Goal: Find specific page/section: Find specific page/section

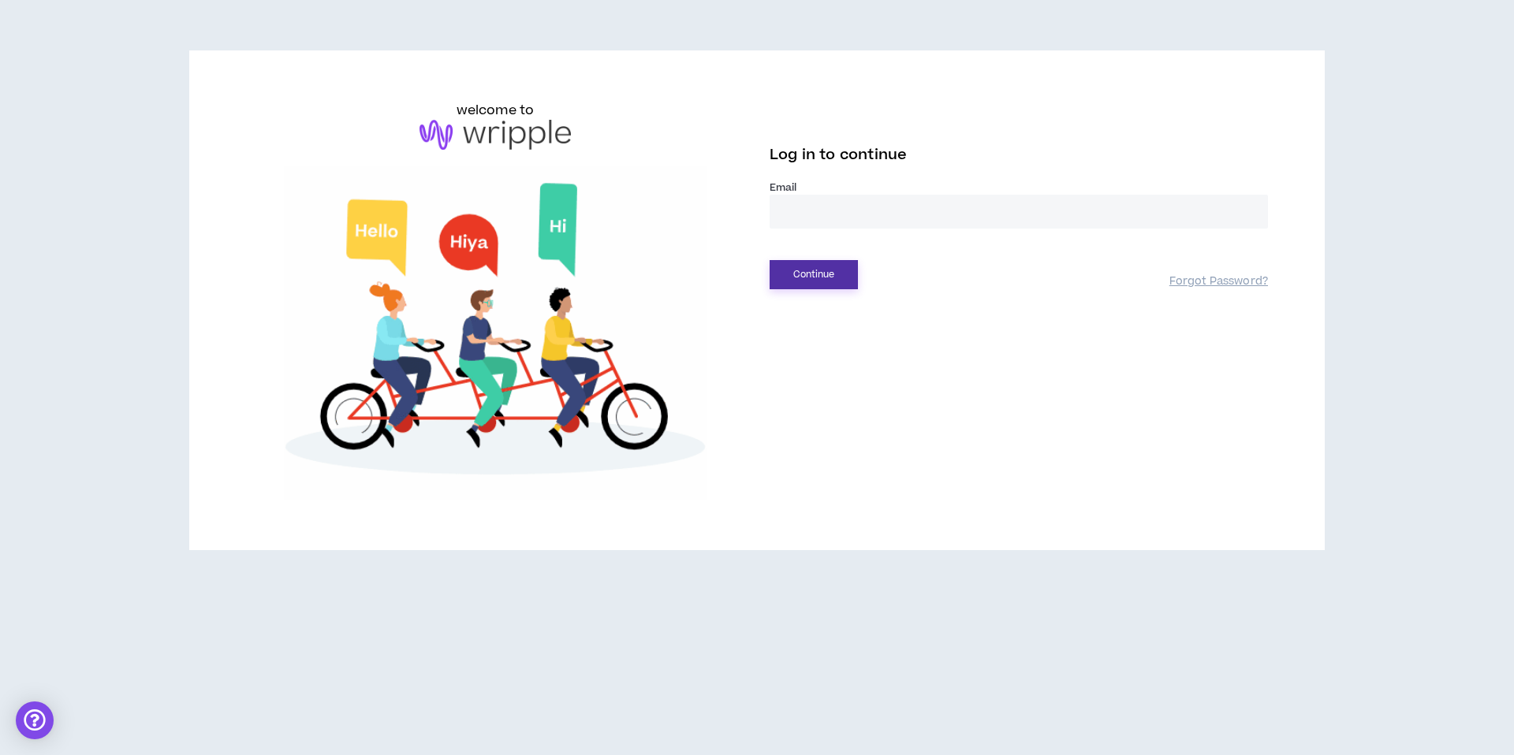
click at [799, 272] on button "Continue" at bounding box center [813, 274] width 88 height 29
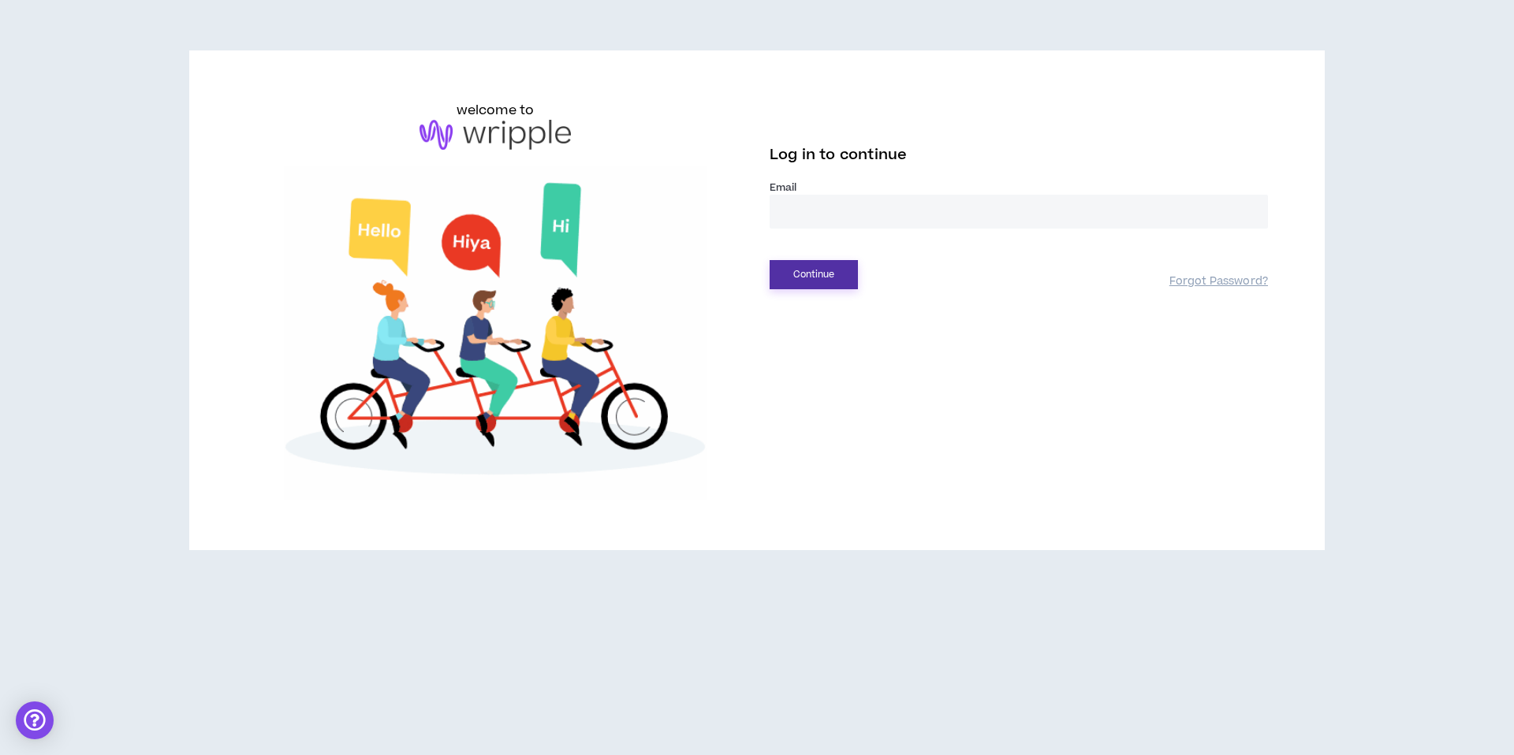
type input "**********"
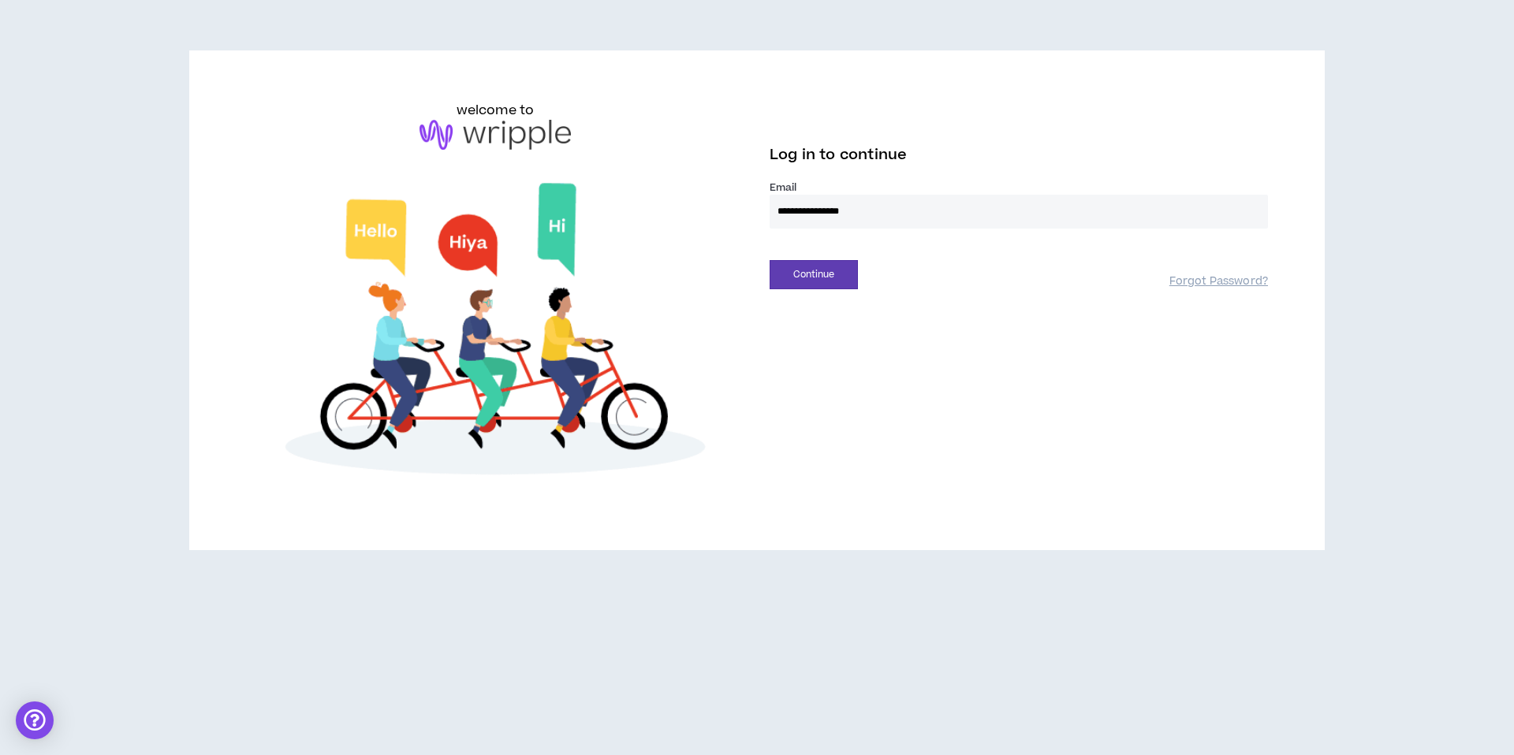
click at [788, 290] on div "**********" at bounding box center [756, 300] width 1047 height 399
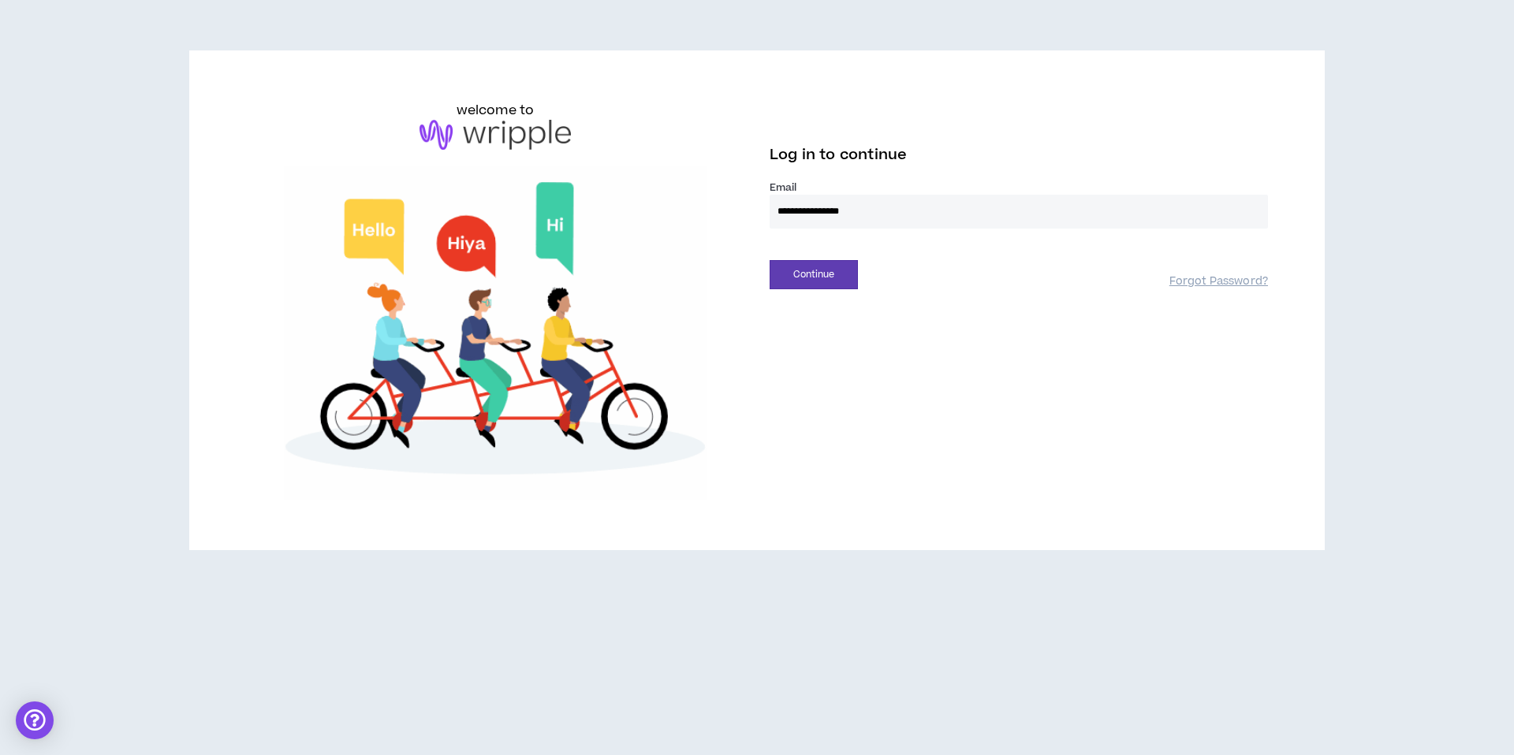
click at [813, 253] on div "Continue Forgot Password?" at bounding box center [1018, 269] width 498 height 40
click at [800, 273] on button "Continue" at bounding box center [813, 274] width 88 height 29
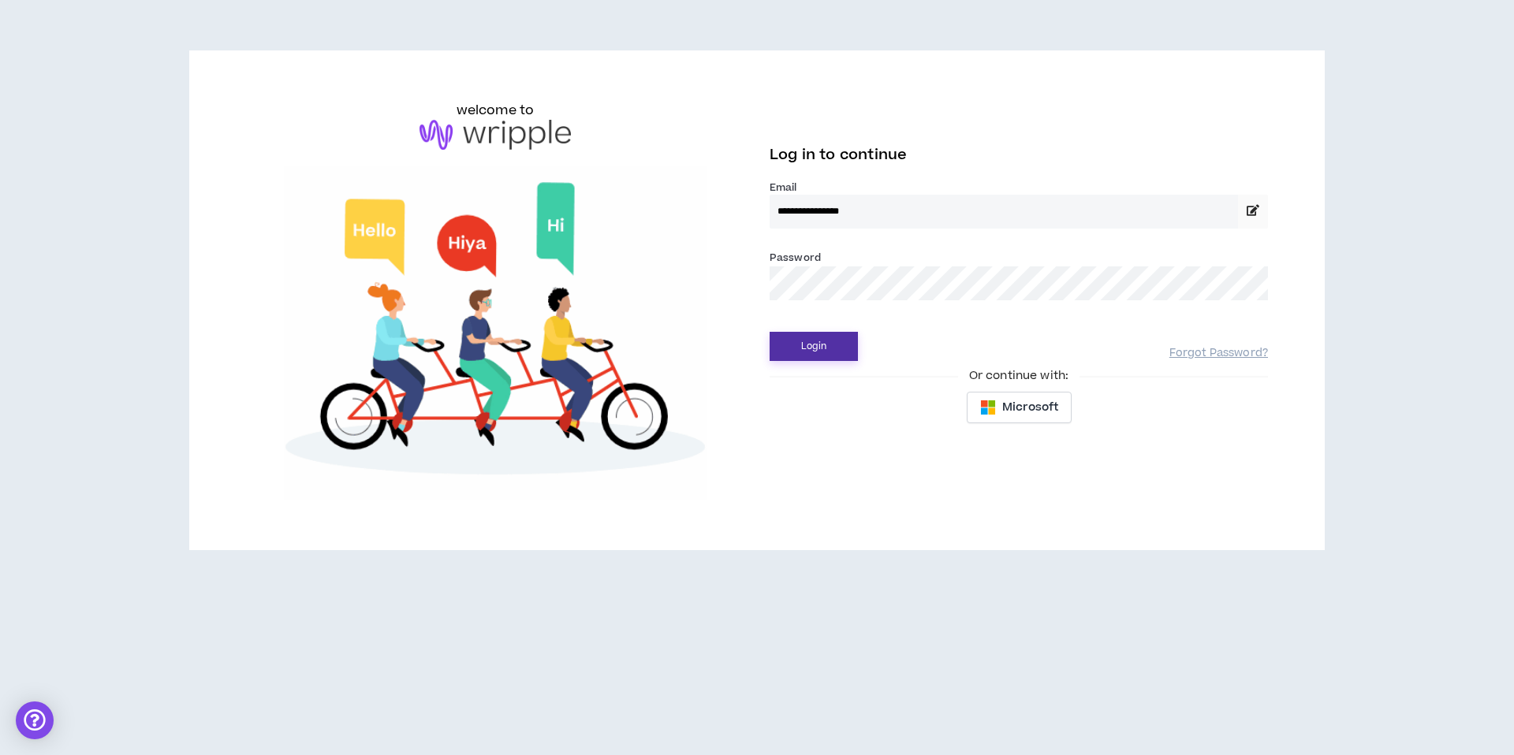
click at [800, 337] on button "Login" at bounding box center [813, 346] width 88 height 29
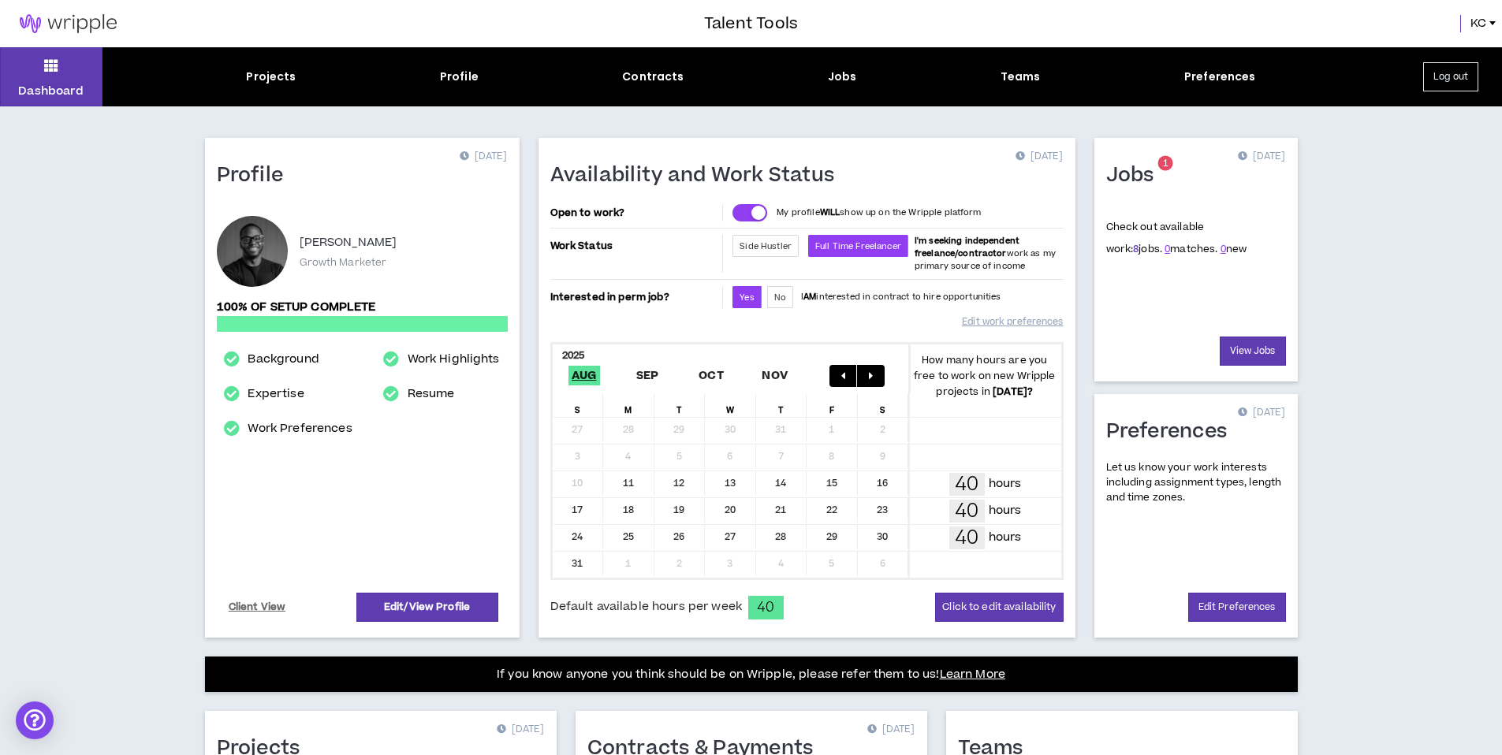
click at [1133, 248] on link "8" at bounding box center [1136, 249] width 6 height 14
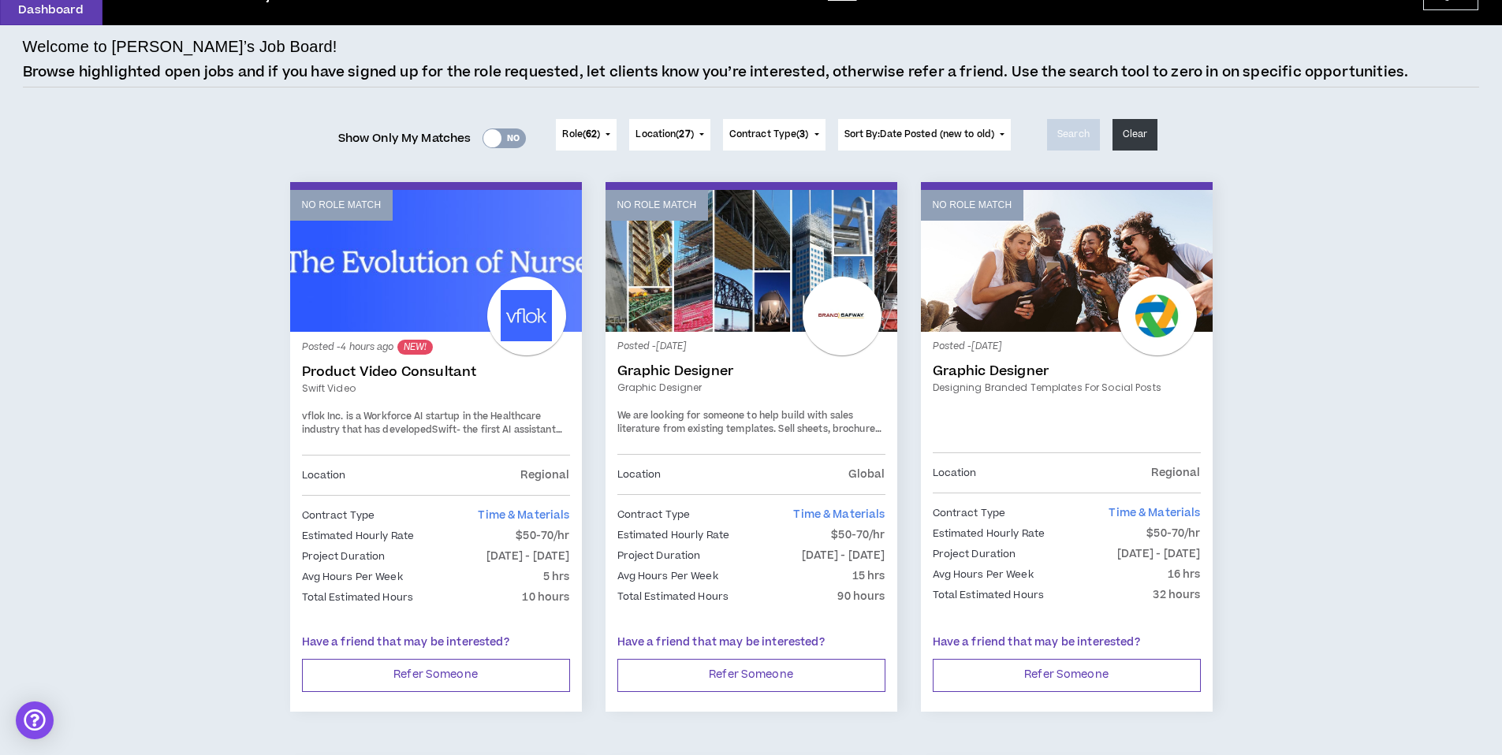
scroll to position [95, 0]
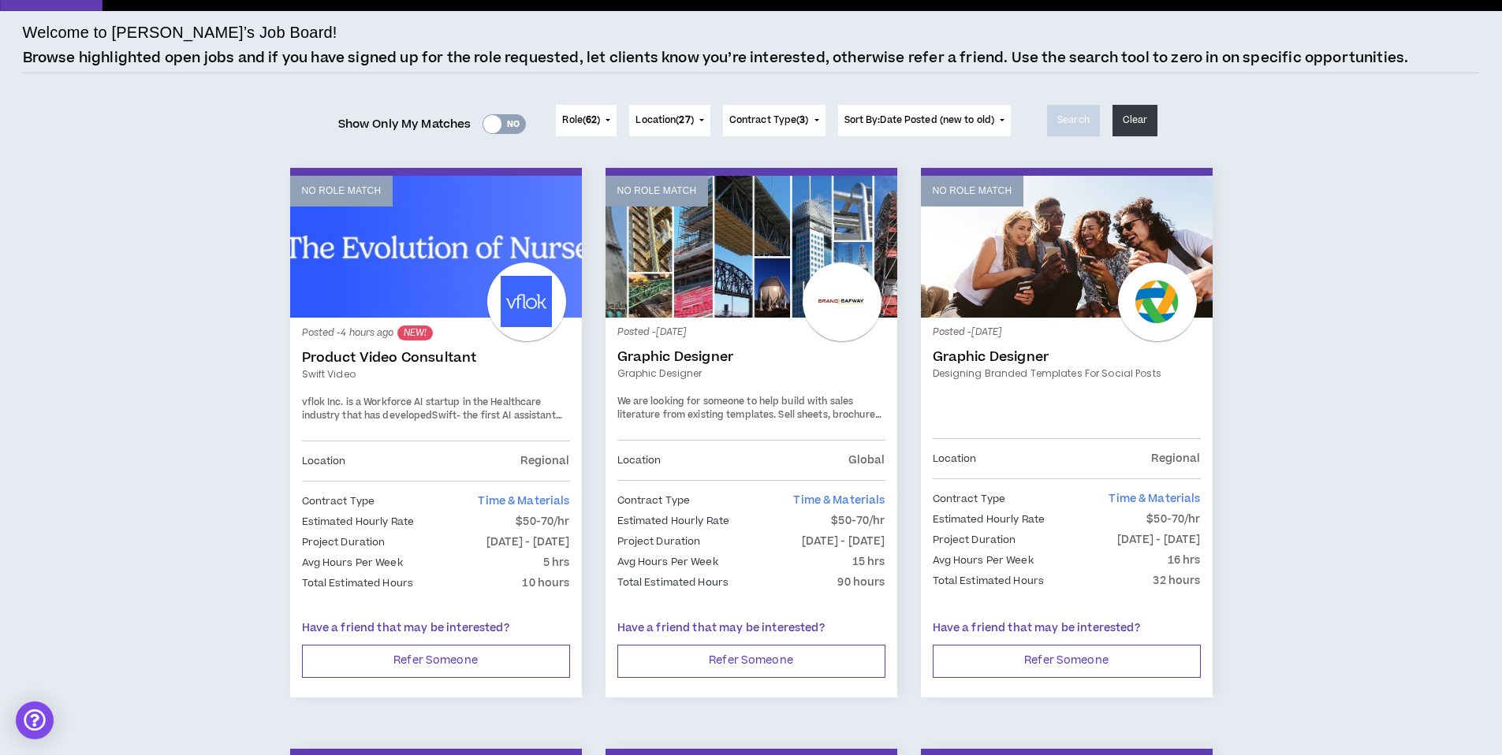
click at [480, 398] on span "vflok Inc. is a Workforce AI startup in the Healthcare industry that has develo…" at bounding box center [422, 410] width 240 height 28
click at [477, 439] on div "Posted - 4 hours ago NEW! Product Video Consultant Swift video vflok Inc. is a …" at bounding box center [436, 385] width 268 height 111
click at [374, 415] on span "vflok Inc. is a Workforce AI startup in the Healthcare industry that has develo…" at bounding box center [422, 410] width 240 height 28
click at [337, 363] on link "Product Video Consultant" at bounding box center [436, 358] width 268 height 16
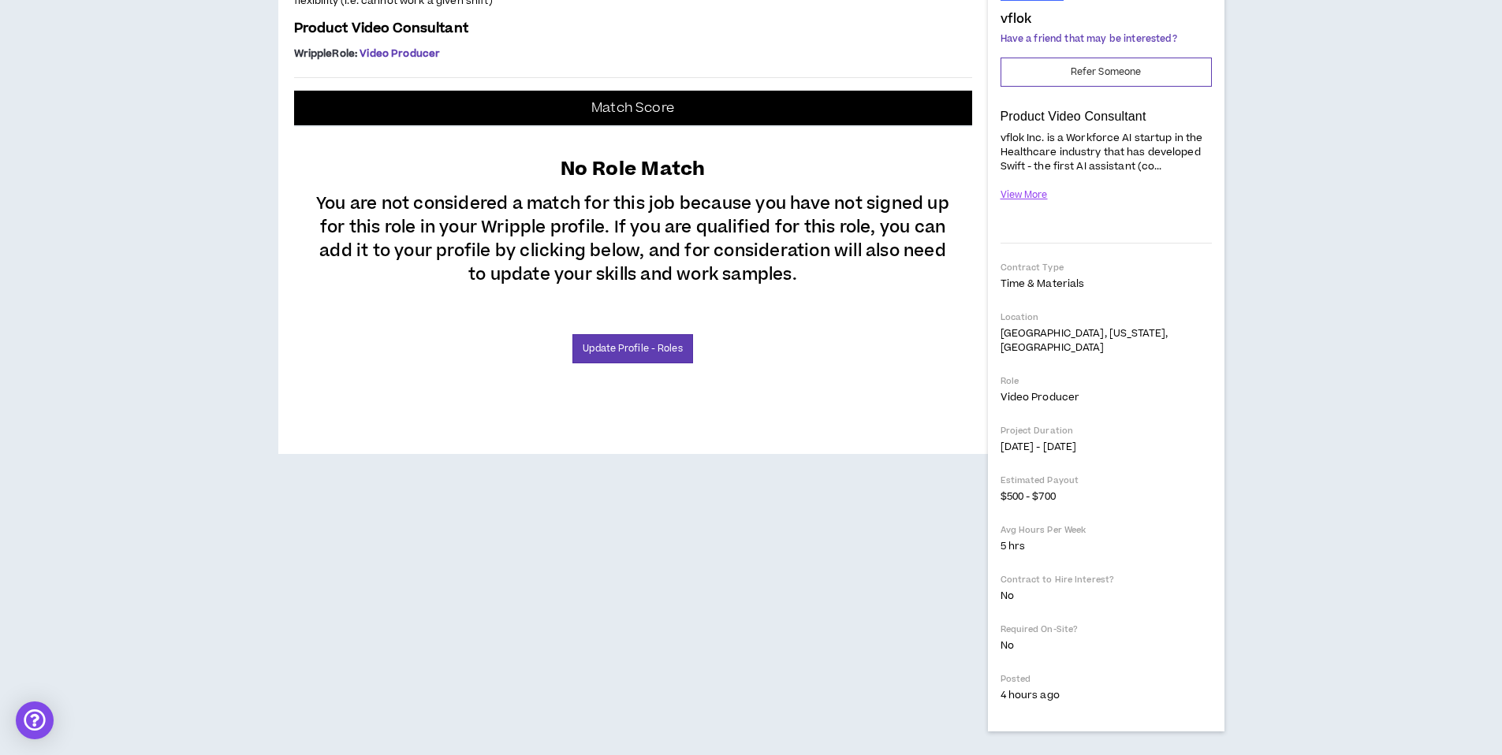
scroll to position [273, 0]
